Goal: Check status

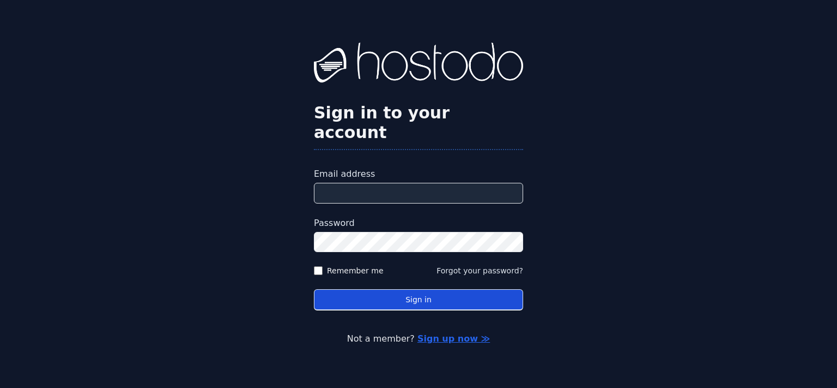
type input "**********"
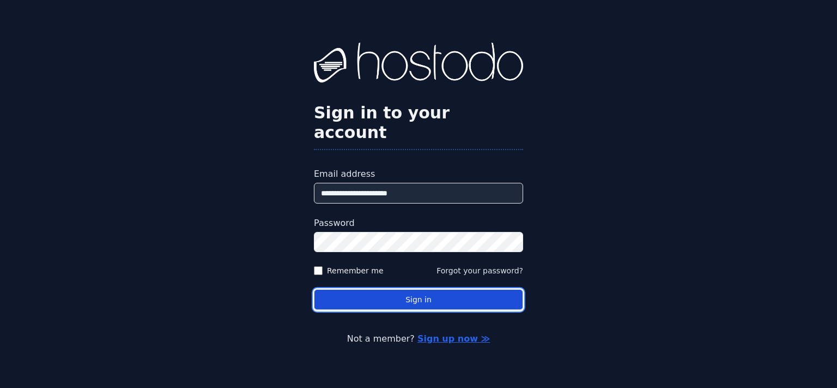
click at [370, 292] on button "Sign in" at bounding box center [418, 299] width 209 height 21
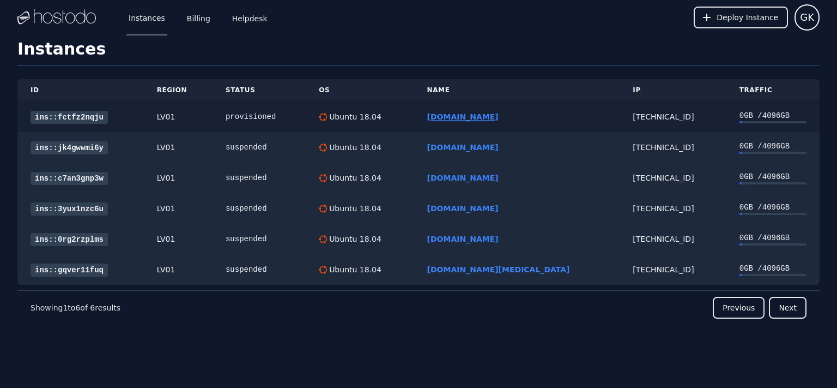
click at [473, 118] on link "[DOMAIN_NAME]" at bounding box center [462, 116] width 71 height 9
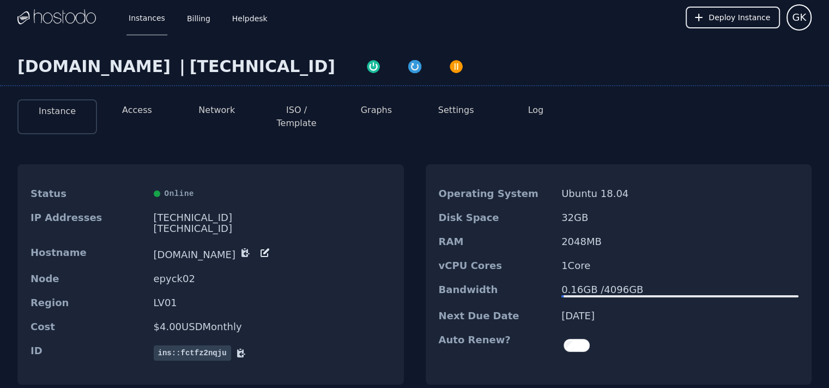
drag, startPoint x: 307, startPoint y: 68, endPoint x: 298, endPoint y: 70, distance: 9.4
click at [298, 70] on div "216.126.238.234" at bounding box center [263, 67] width 146 height 20
click at [153, 23] on link "Instances" at bounding box center [146, 17] width 41 height 36
